Goal: Task Accomplishment & Management: Use online tool/utility

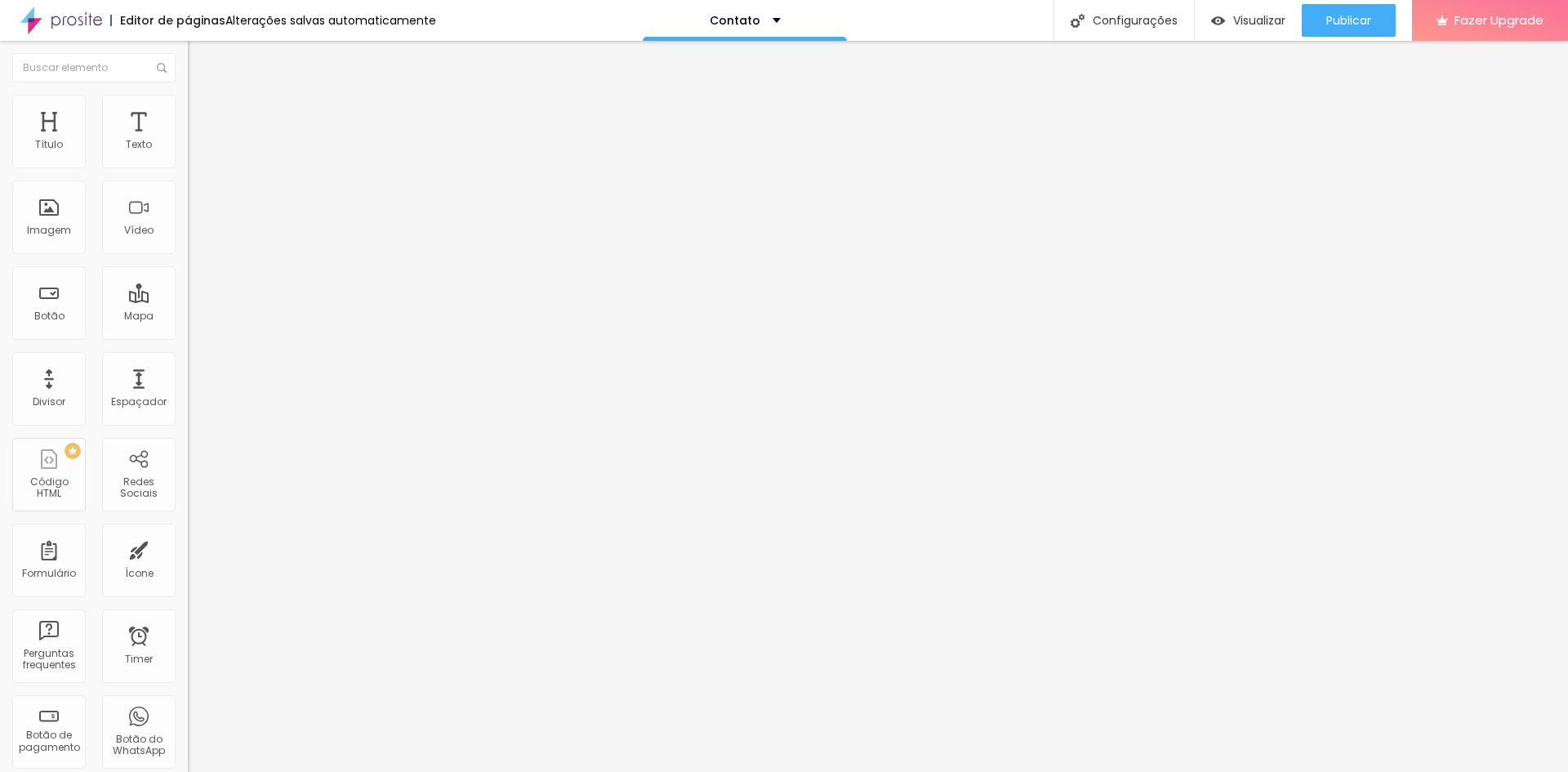
click at [188, 294] on input "Dias" at bounding box center [285, 286] width 196 height 16
type input "5"
click at [188, 386] on input "Minutos" at bounding box center [285, 378] width 196 height 16
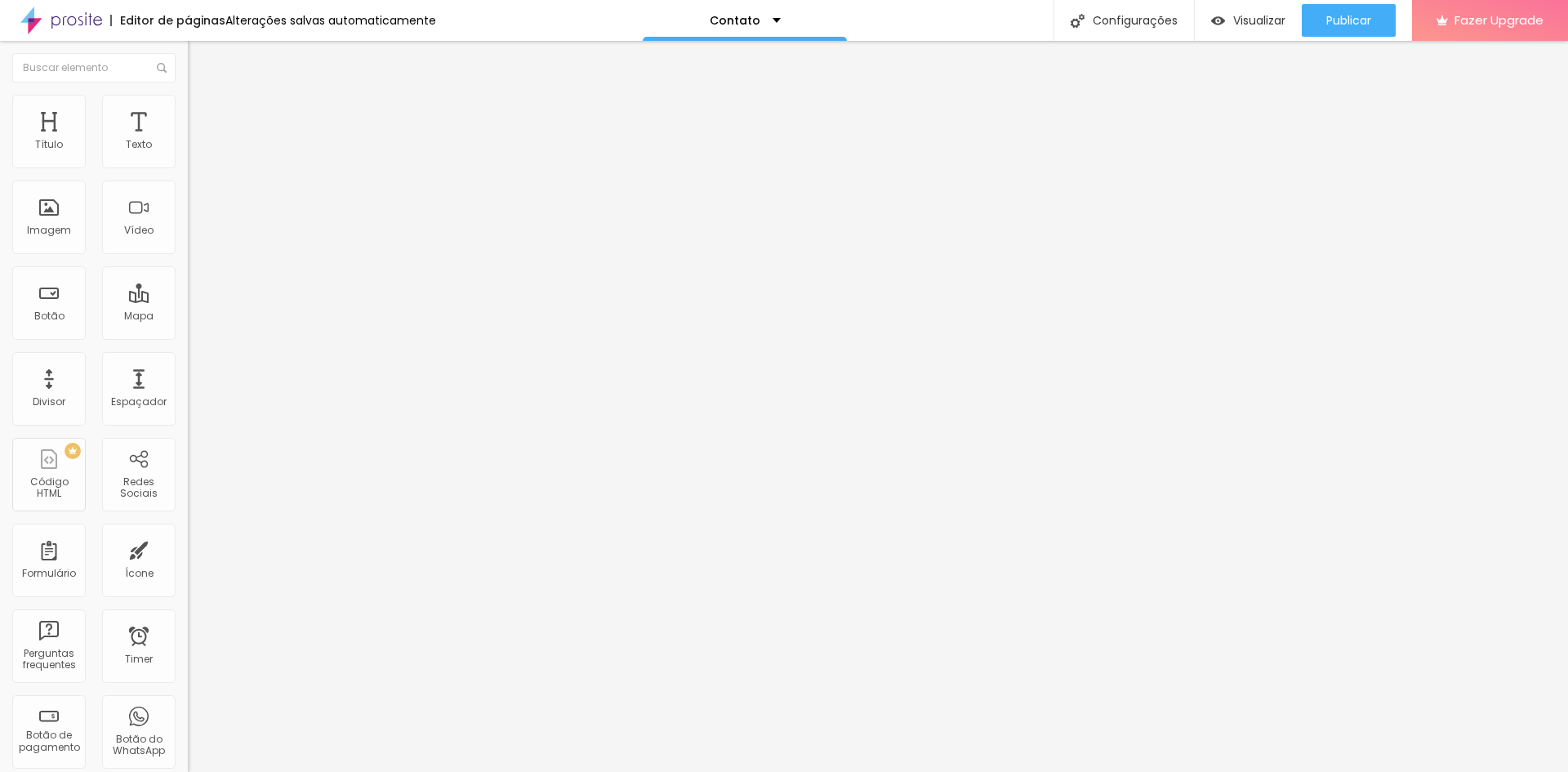
click at [188, 433] on input "Segundos" at bounding box center [285, 425] width 196 height 16
type input "2"
type input "5"
click at [188, 294] on input "5" at bounding box center [285, 286] width 196 height 16
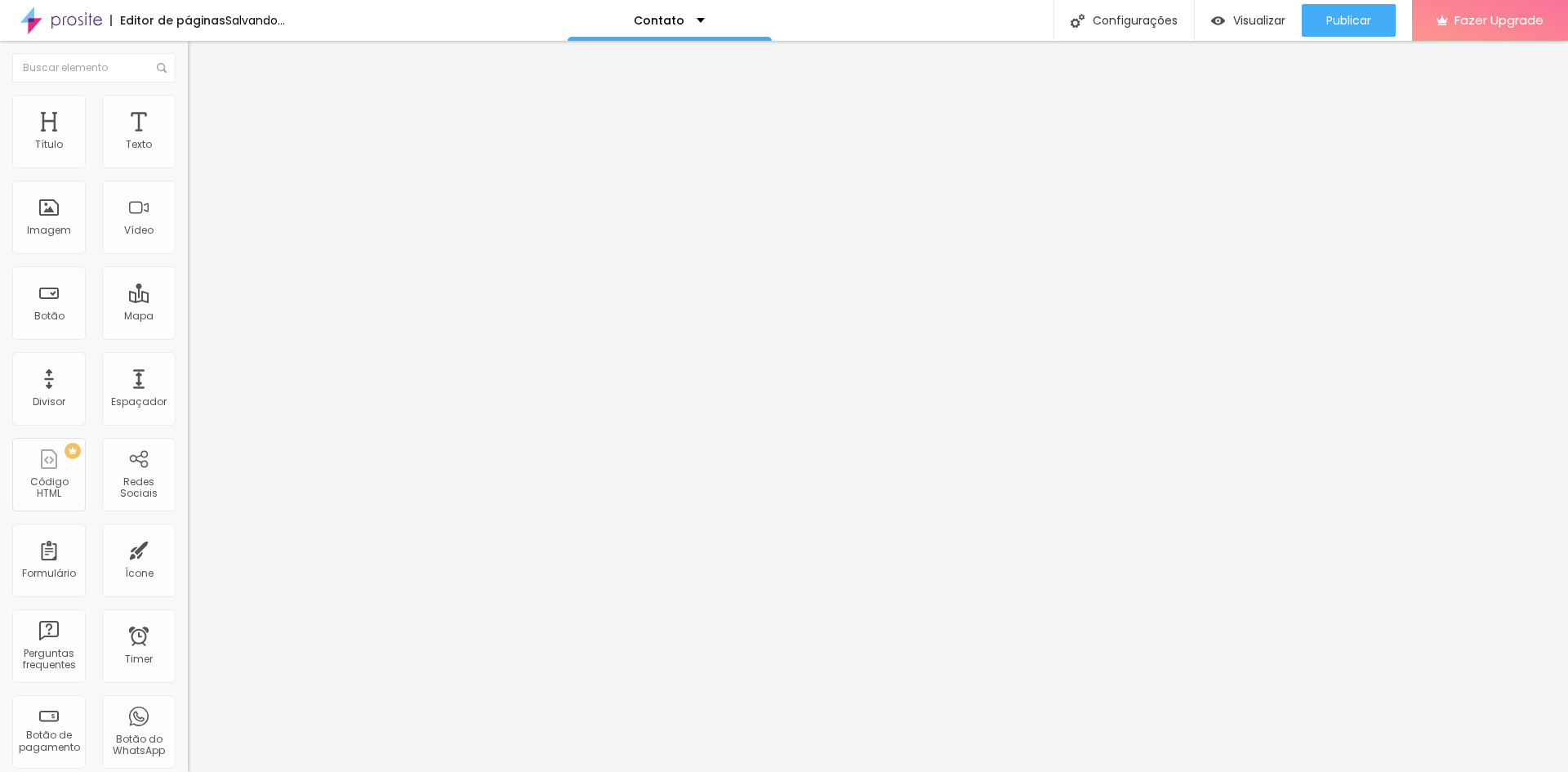
click at [188, 294] on input "5" at bounding box center [285, 286] width 196 height 16
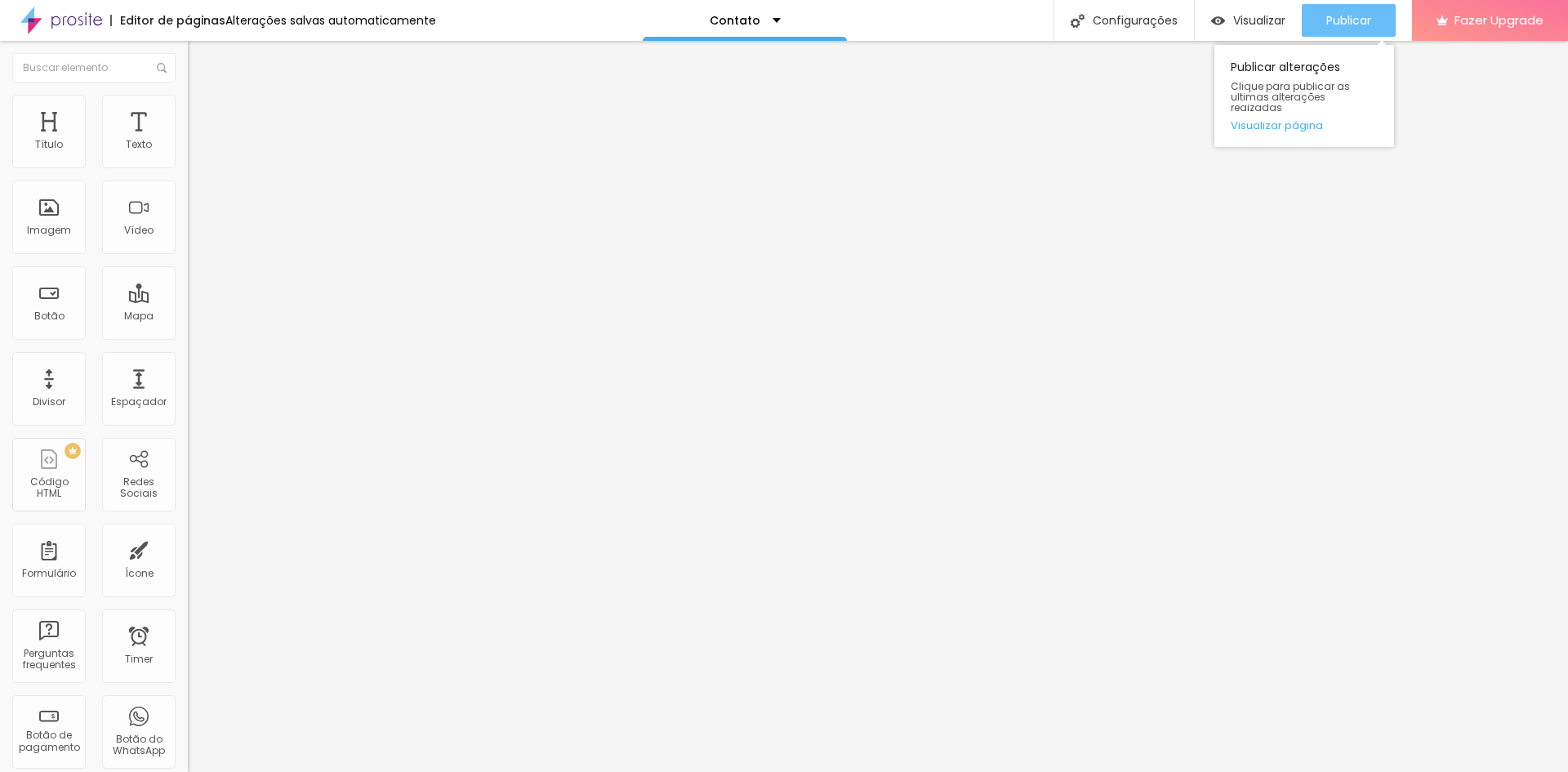
type input "0"
click at [1356, 17] on span "Publicar" at bounding box center [1348, 20] width 45 height 13
click at [188, 433] on input "5" at bounding box center [285, 425] width 196 height 16
type input "segundos"
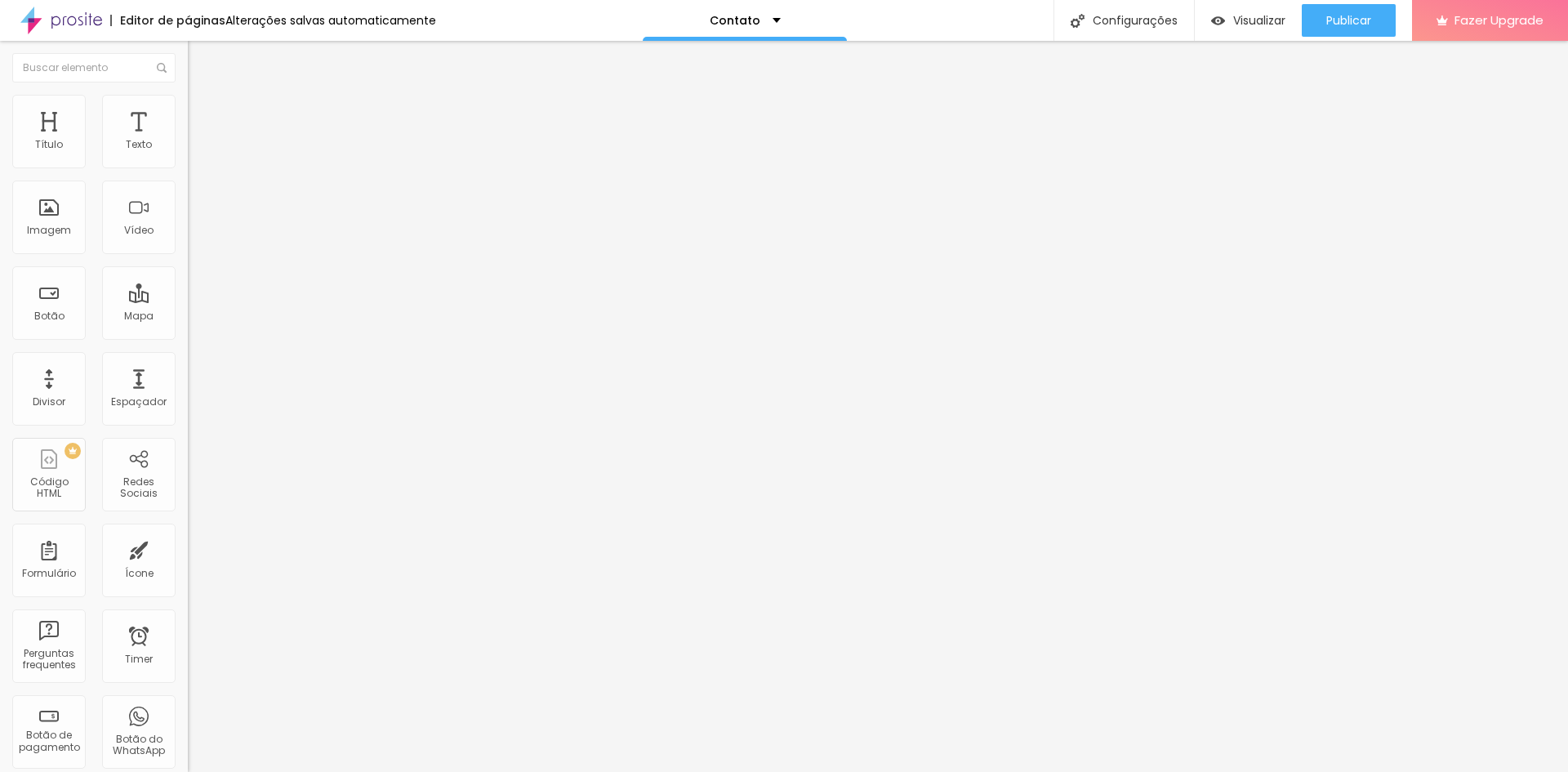
click at [188, 294] on input "0" at bounding box center [285, 286] width 196 height 16
type input "Dias"
click at [188, 171] on img at bounding box center [191, 167] width 8 height 8
click at [188, 163] on div at bounding box center [282, 163] width 188 height 0
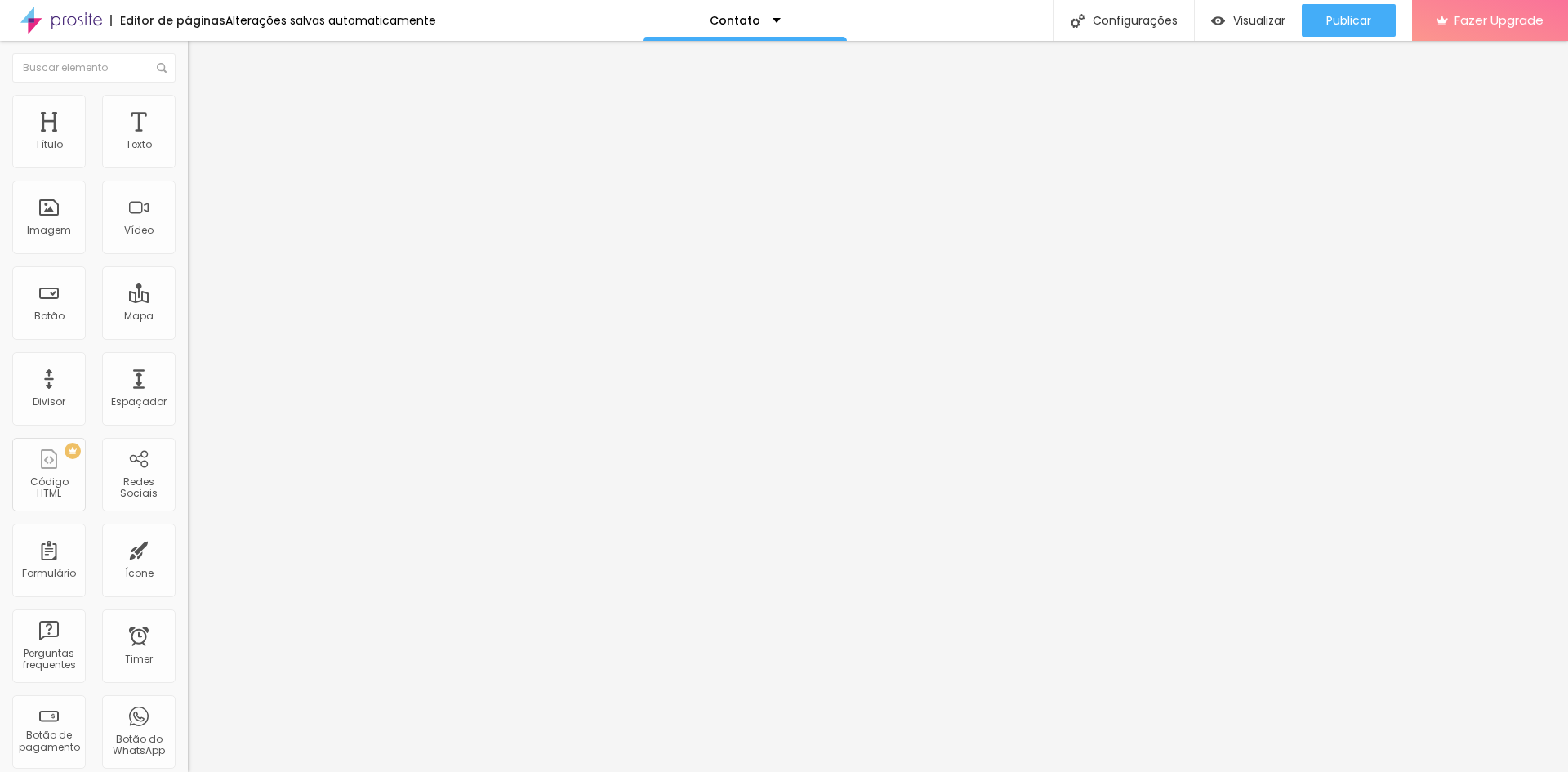
click at [188, 171] on img at bounding box center [191, 167] width 8 height 8
click at [188, 163] on div at bounding box center [282, 163] width 188 height 0
click at [188, 171] on img at bounding box center [191, 167] width 8 height 8
click at [188, 188] on img at bounding box center [191, 183] width 8 height 8
click at [188, 204] on img at bounding box center [191, 200] width 8 height 8
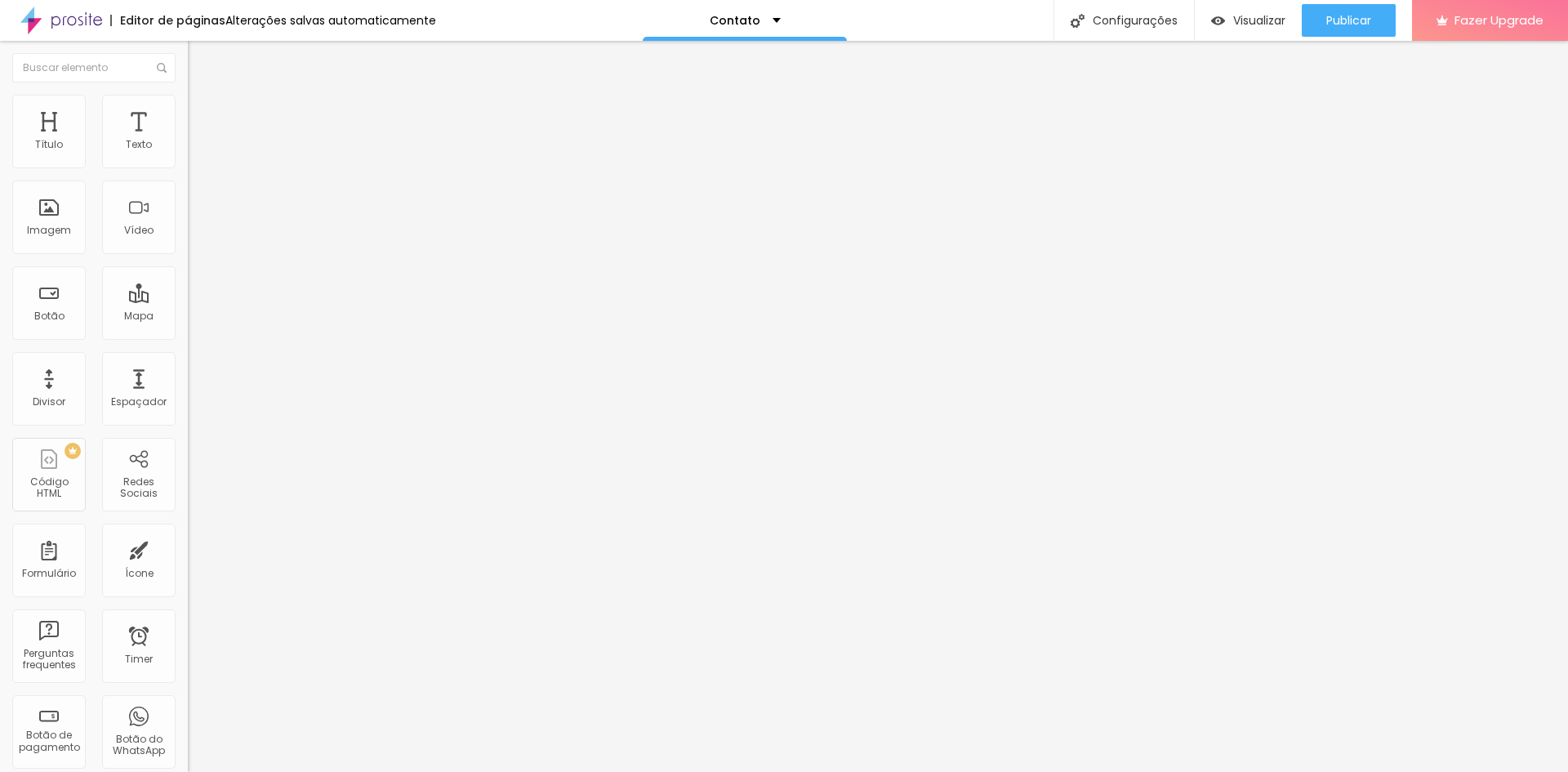
click at [188, 163] on div at bounding box center [282, 163] width 188 height 0
click at [188, 190] on div at bounding box center [282, 190] width 188 height 0
click at [188, 216] on div at bounding box center [282, 216] width 188 height 0
click at [188, 104] on img at bounding box center [195, 102] width 15 height 15
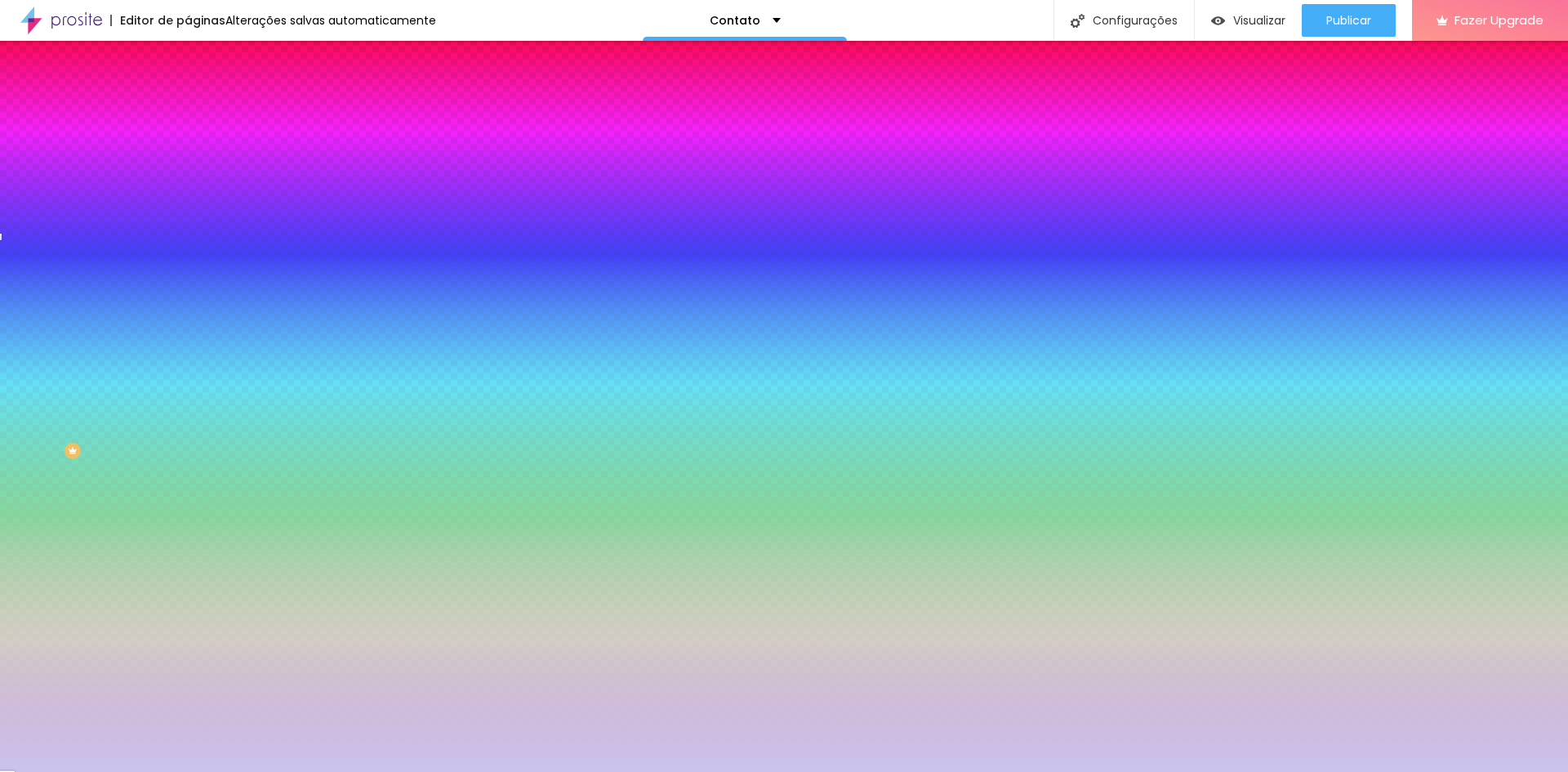
click at [202, 115] on span "Avançado" at bounding box center [229, 121] width 54 height 14
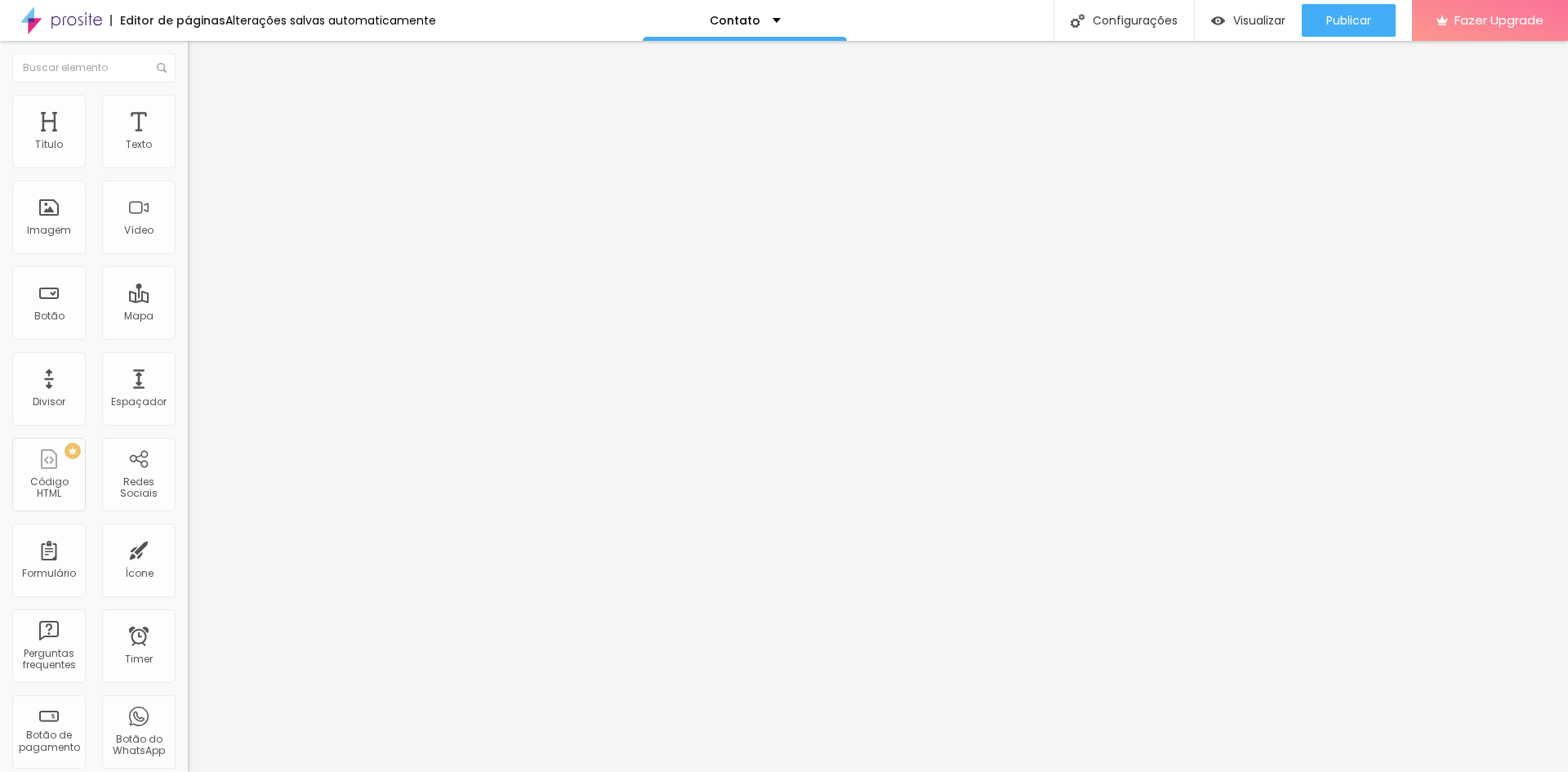
click at [202, 111] on span "Estilo" at bounding box center [215, 105] width 26 height 14
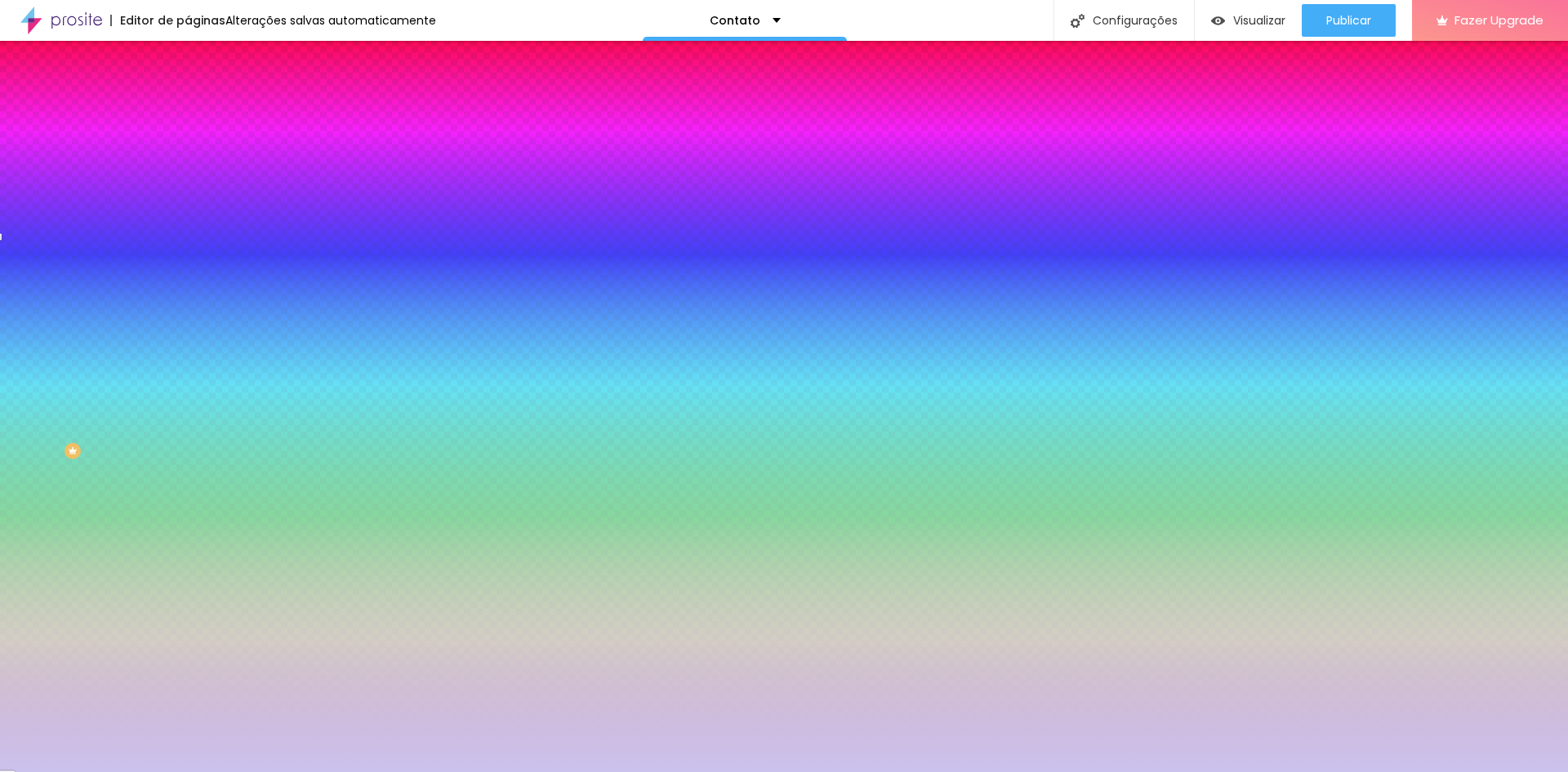
click at [194, 266] on img at bounding box center [199, 271] width 10 height 10
radio input "false"
click at [194, 266] on img at bounding box center [199, 271] width 10 height 10
radio input "false"
click at [194, 266] on img at bounding box center [199, 271] width 10 height 10
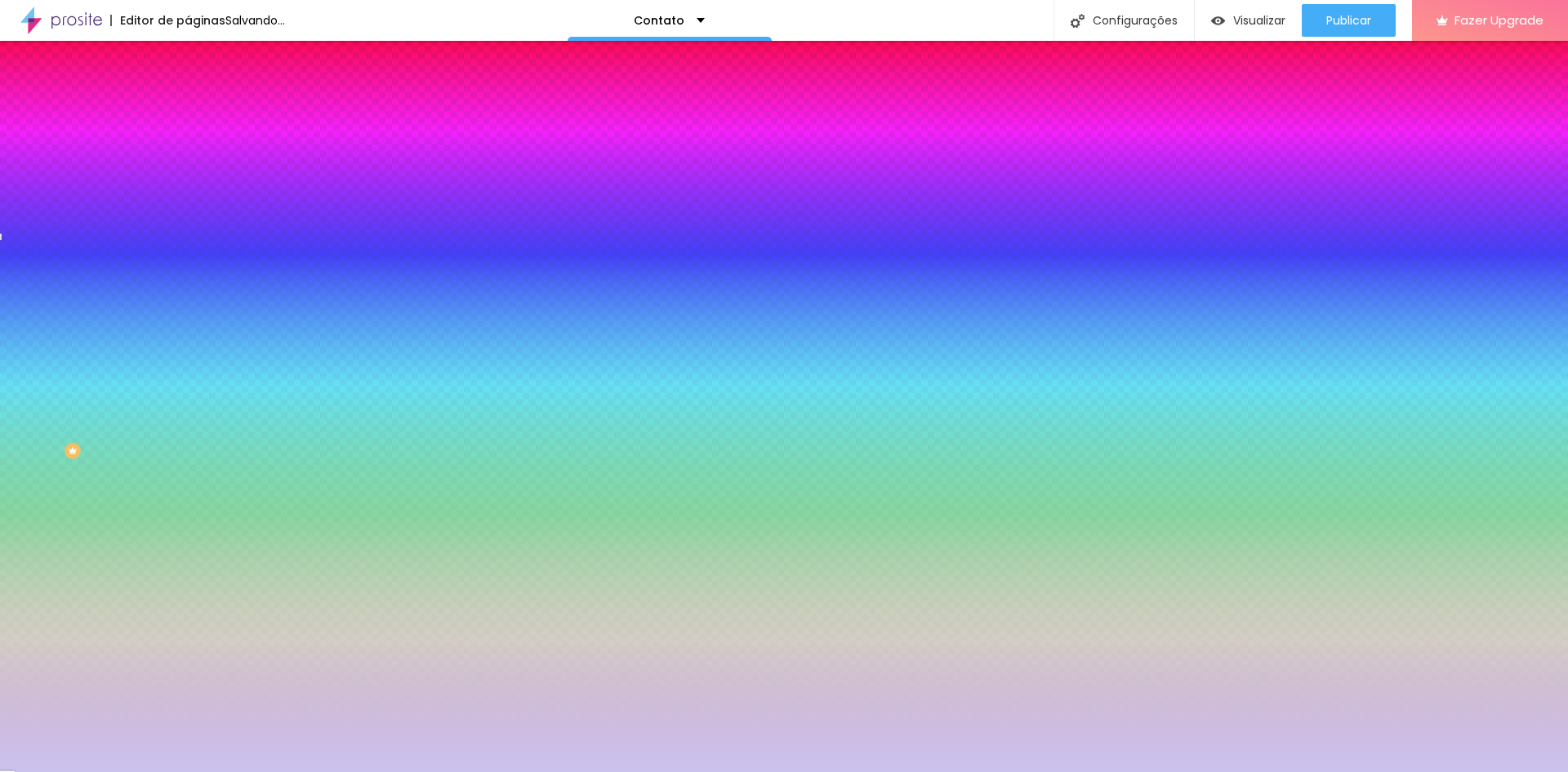
radio input "false"
radio input "true"
click at [194, 266] on img at bounding box center [199, 271] width 10 height 10
radio input "true"
radio input "false"
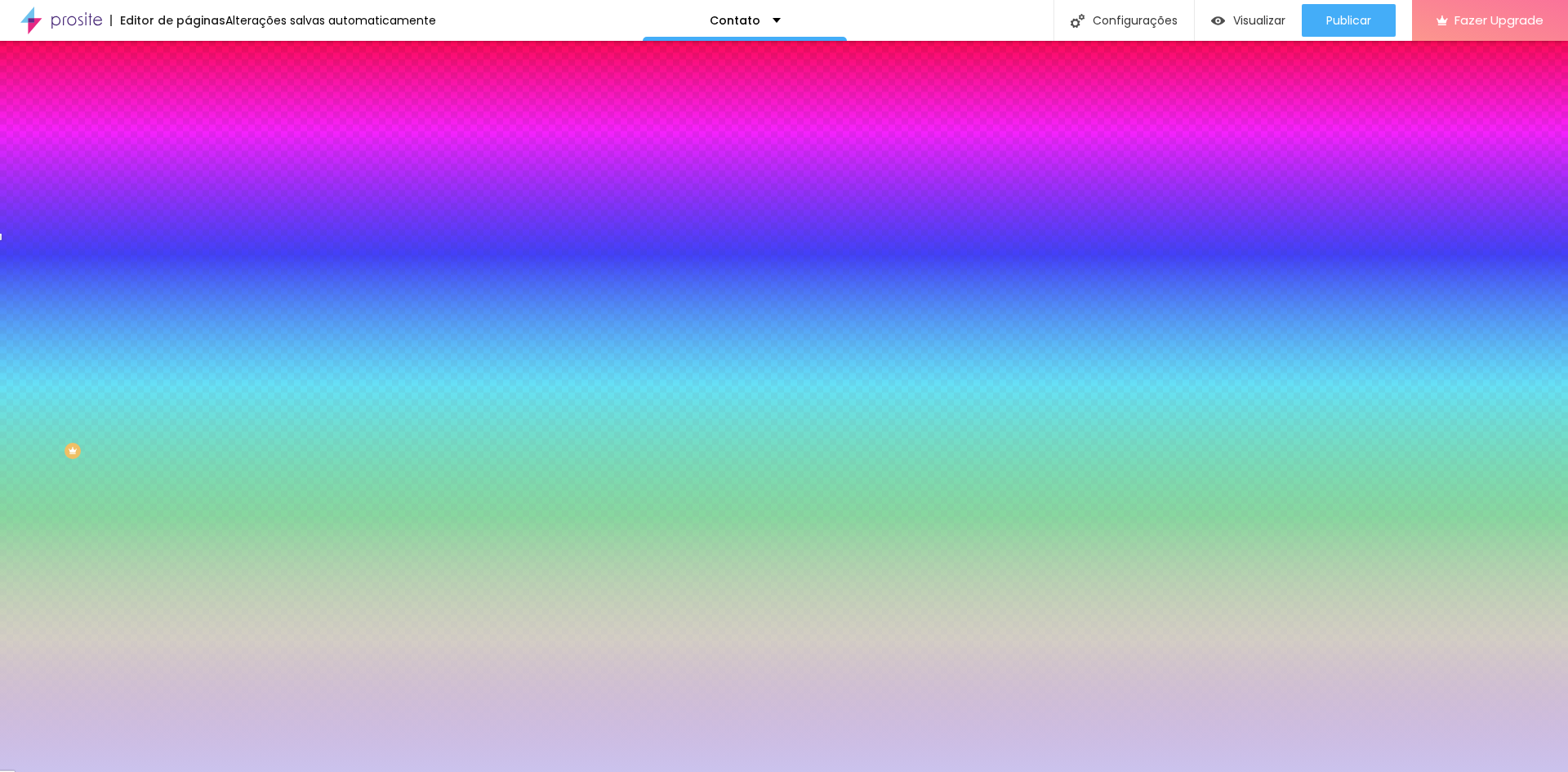
click at [188, 182] on img at bounding box center [247, 168] width 119 height 27
click at [188, 93] on img at bounding box center [195, 86] width 15 height 15
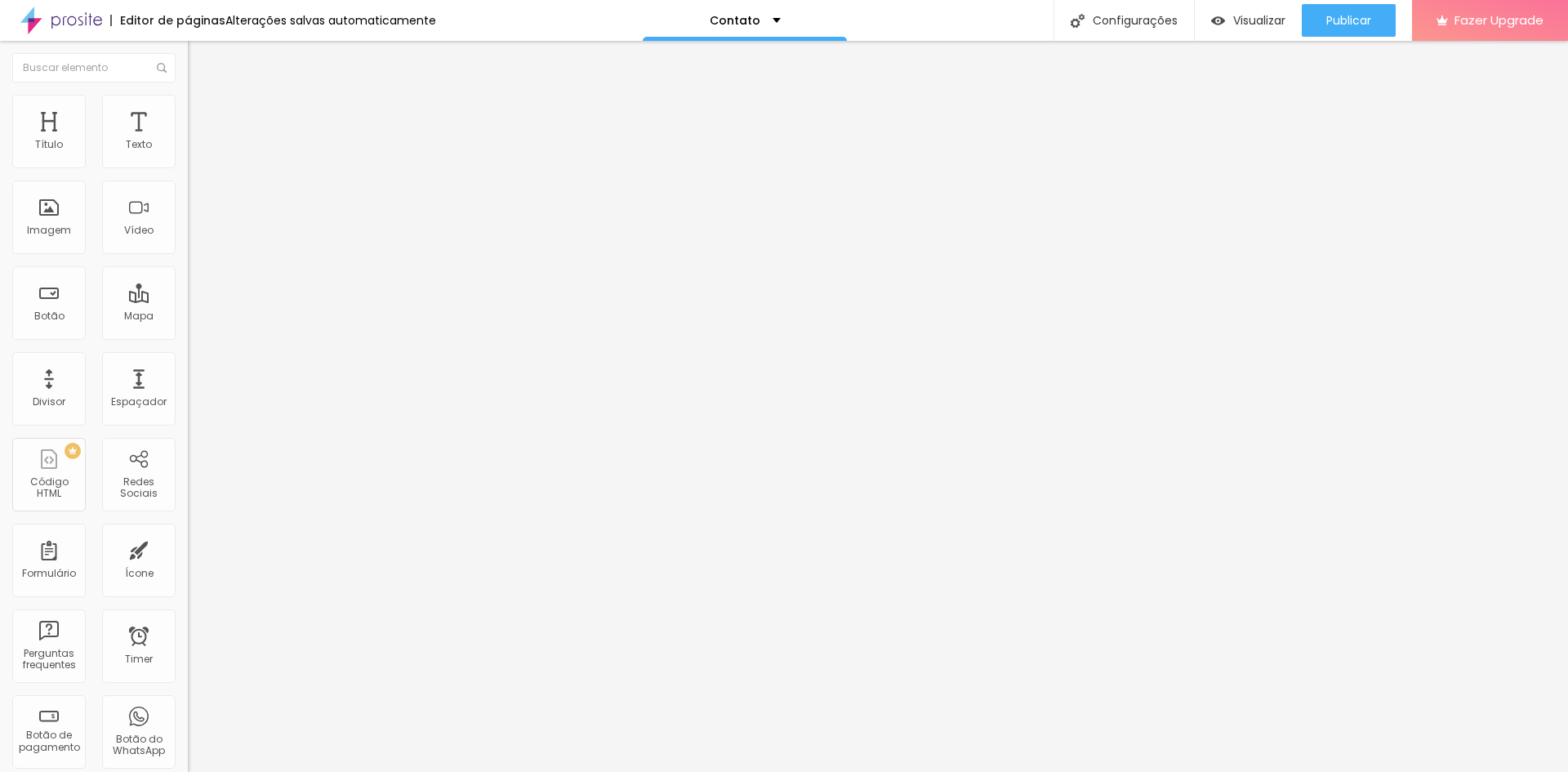
click at [198, 153] on input "19 de outubro de 2025 às 20:10" at bounding box center [234, 146] width 73 height 16
drag, startPoint x: 138, startPoint y: 637, endPoint x: 130, endPoint y: 614, distance: 24.4
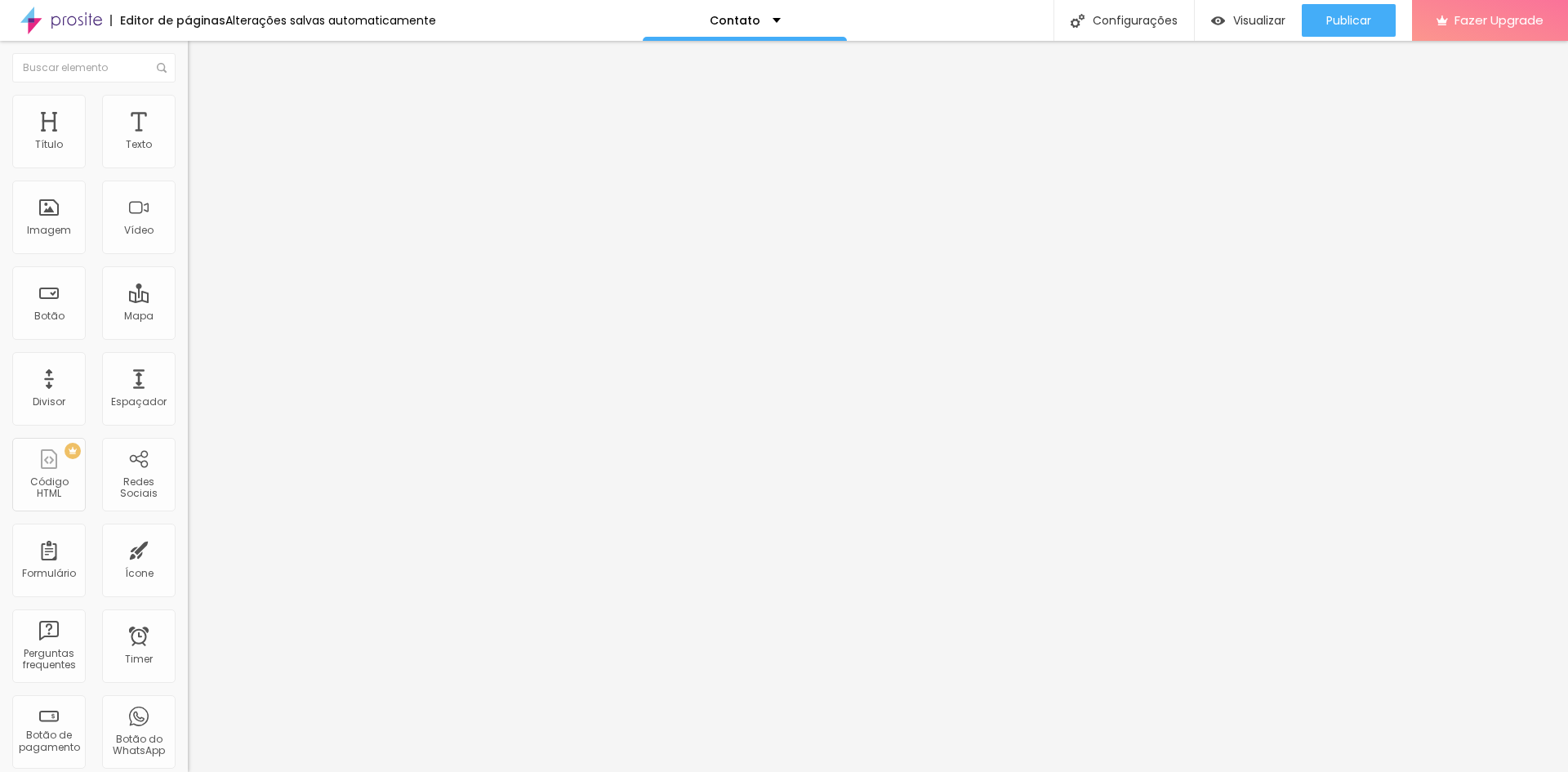
click at [188, 623] on div "Editar Timer Conteúdo Estilo Avançado Data e horário 19 de outubro de 2025 às 2…" at bounding box center [282, 407] width 188 height 731
click at [766, 18] on div "Contato" at bounding box center [745, 20] width 71 height 12
click at [664, 71] on link "Sobre" at bounding box center [645, 62] width 36 height 17
click at [1460, 20] on span "Fazer Upgrade" at bounding box center [1499, 19] width 89 height 14
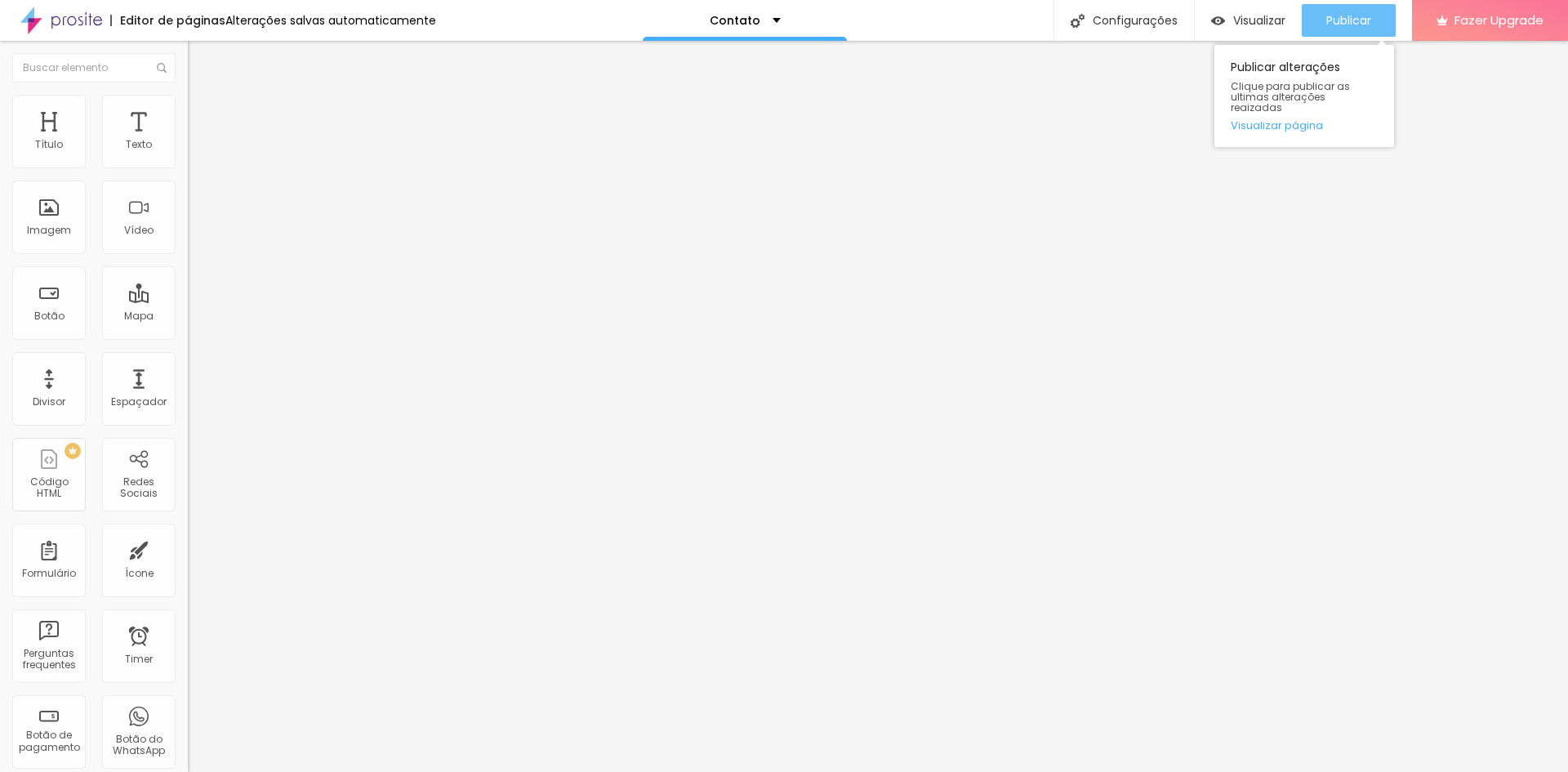
click at [1337, 19] on span "Publicar" at bounding box center [1348, 20] width 45 height 13
